Goal: Check status: Check status

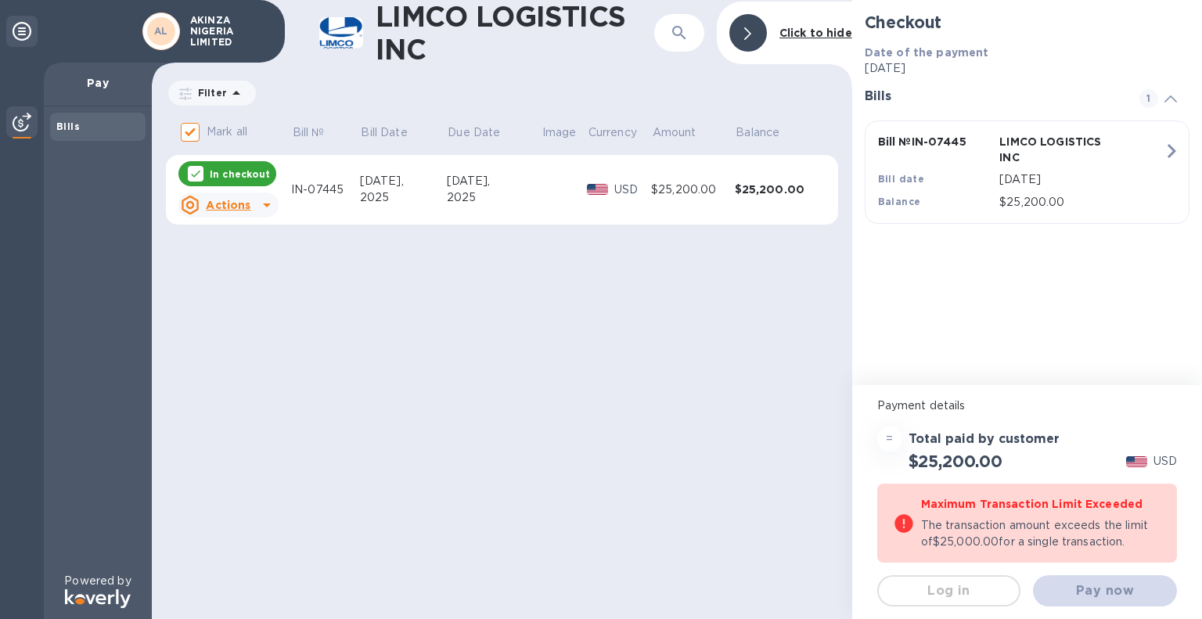
click at [262, 206] on icon at bounding box center [266, 205] width 19 height 19
click at [195, 131] on div at bounding box center [601, 309] width 1202 height 619
click at [193, 131] on input "Mark all" at bounding box center [190, 132] width 33 height 33
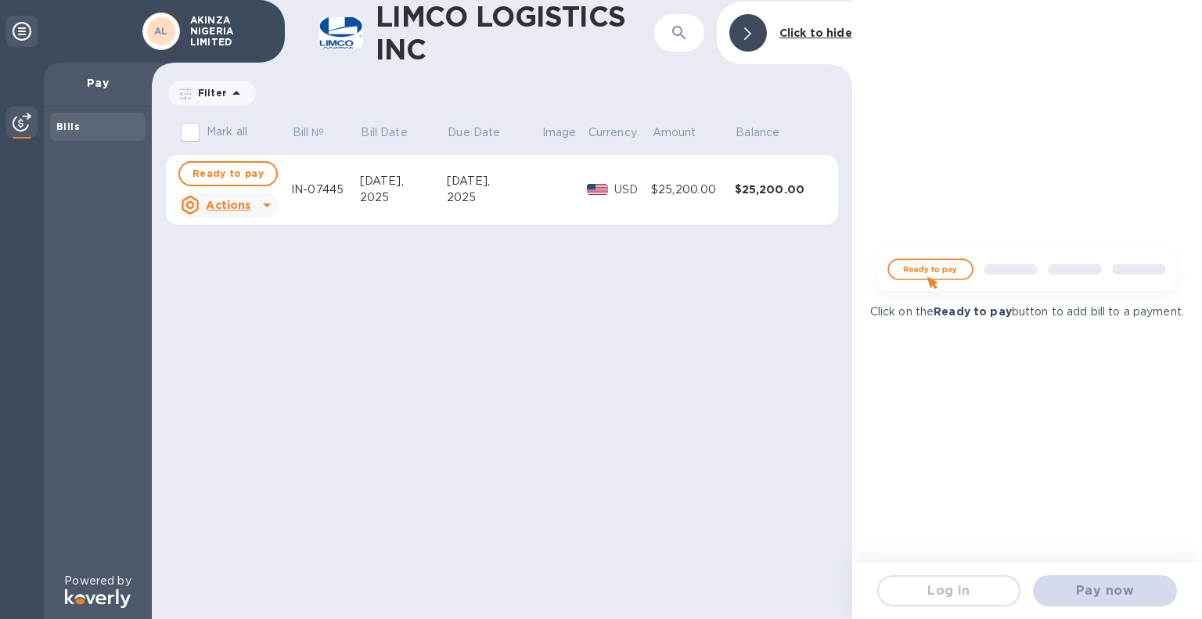
click at [985, 308] on b "Ready to pay" at bounding box center [972, 311] width 78 height 13
click at [188, 131] on input "Mark all" at bounding box center [190, 132] width 33 height 33
checkbox input "true"
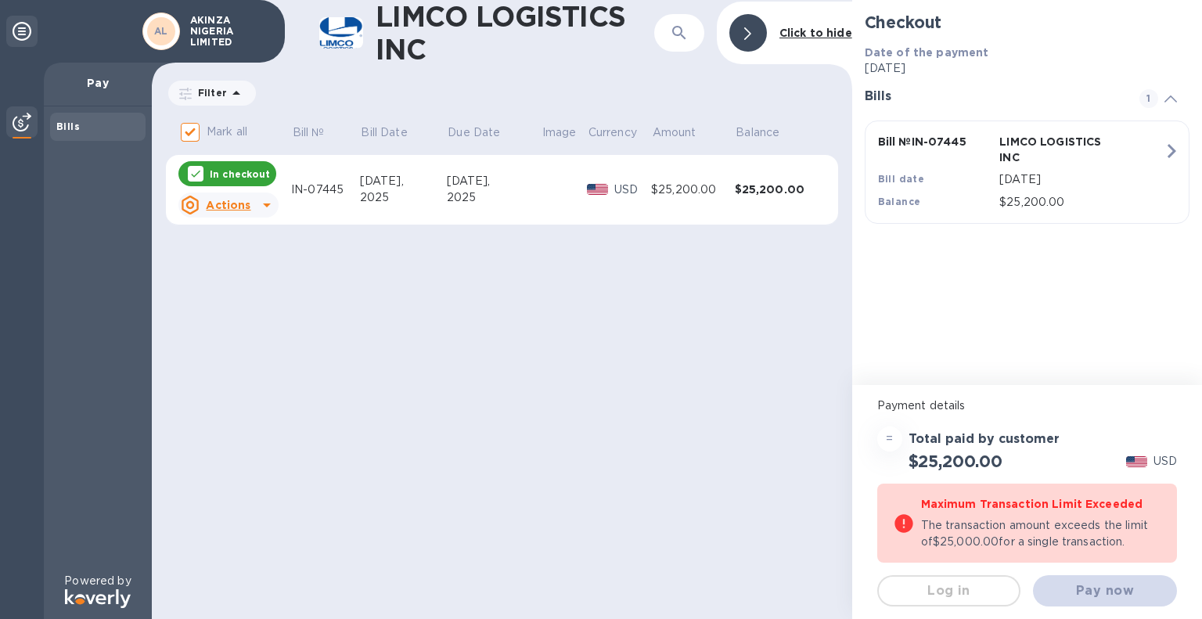
click at [235, 201] on u "Actions" at bounding box center [228, 205] width 45 height 13
click at [239, 265] on b "Open bill" at bounding box center [248, 268] width 52 height 13
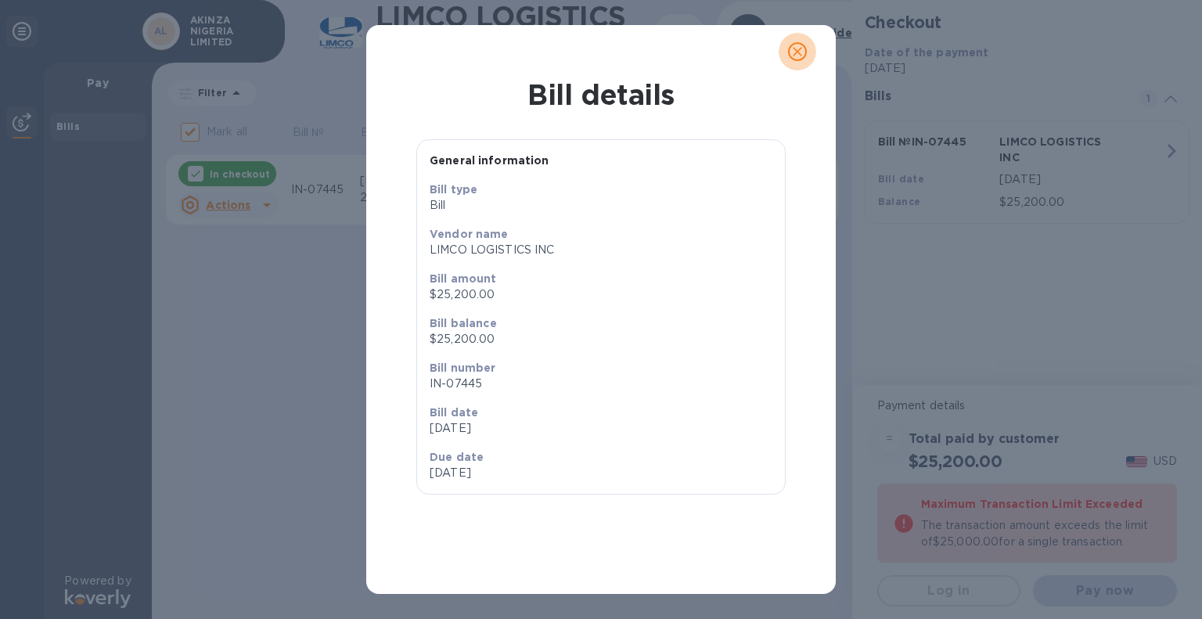
click at [796, 52] on icon "close" at bounding box center [797, 51] width 9 height 9
